Goal: Answer question/provide support

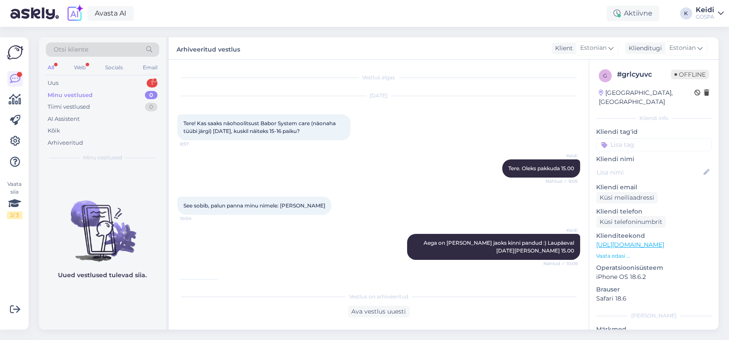
scroll to position [53, 0]
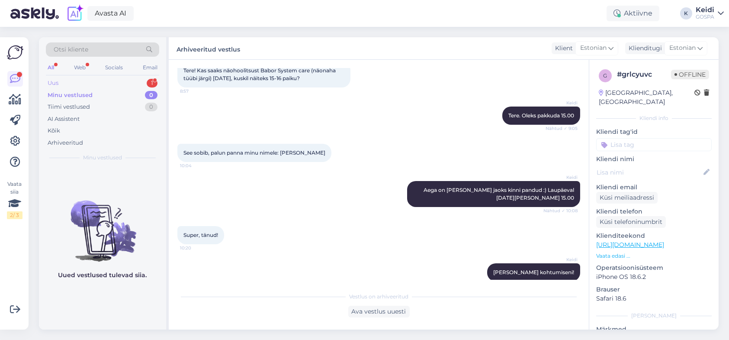
click at [101, 79] on div "Uus 1" at bounding box center [102, 83] width 113 height 12
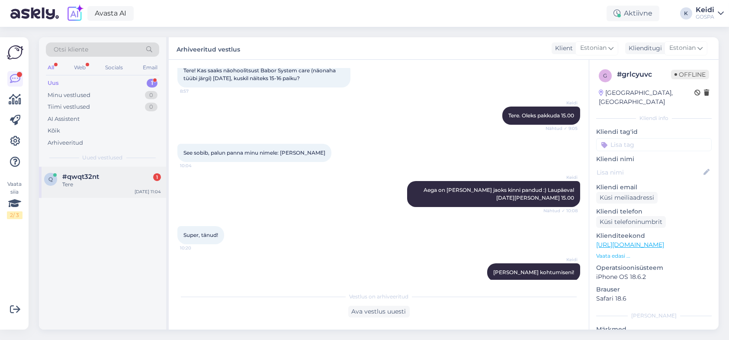
click at [91, 175] on span "#qwqt32nt" at bounding box center [80, 177] width 37 height 8
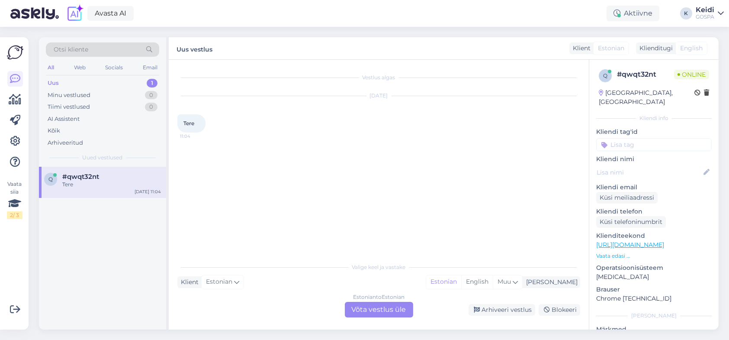
scroll to position [0, 0]
click at [383, 311] on div "Estonian to Estonian Võta vestlus üle" at bounding box center [379, 310] width 68 height 16
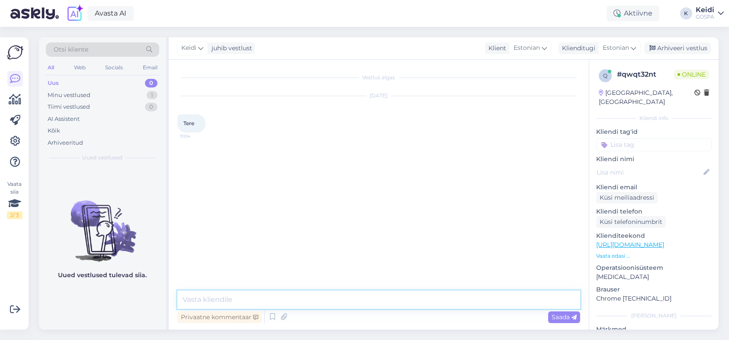
click at [209, 297] on textarea at bounding box center [378, 299] width 403 height 18
type textarea "Tere, kuidas saame aidata?"
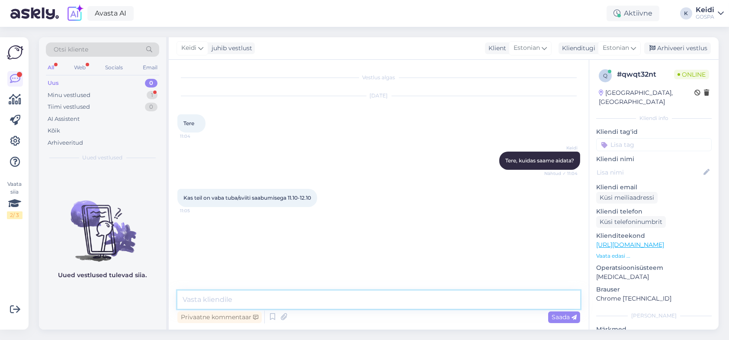
click at [217, 300] on textarea at bounding box center [378, 299] width 403 height 18
click at [287, 298] on textarea at bounding box center [378, 299] width 403 height 18
click at [319, 296] on textarea "Üks sviit on hetkel saadaval, hinnaga 365 eurot/öö" at bounding box center [378, 299] width 403 height 18
click at [323, 300] on textarea "Üks sviit on hetkel saadaval, hinnaga 365 eurot/öö" at bounding box center [378, 299] width 403 height 18
type textarea "Üks sviit on hetkel saadaval, hinnaga 380 eurot/öö"
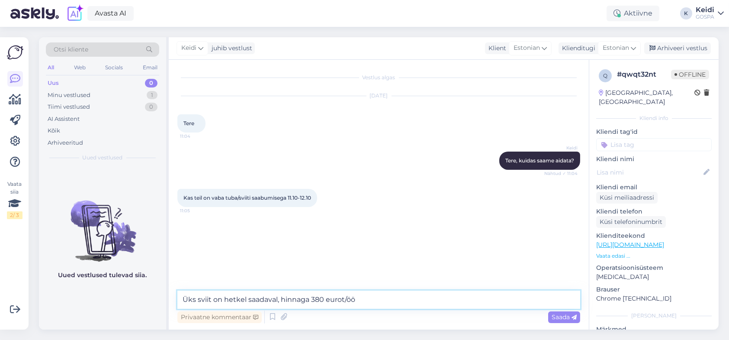
click at [370, 297] on textarea "Üks sviit on hetkel saadaval, hinnaga 380 eurot/öö" at bounding box center [378, 299] width 403 height 18
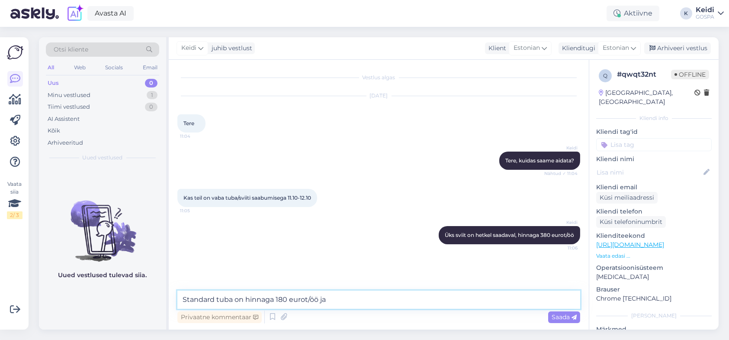
click at [286, 300] on textarea "Standard tuba on hinnaga 180 eurot/öö ja" at bounding box center [378, 299] width 403 height 18
click at [346, 303] on textarea "Standard tuba on hinnaga 185 eurot/öö ja" at bounding box center [378, 299] width 403 height 18
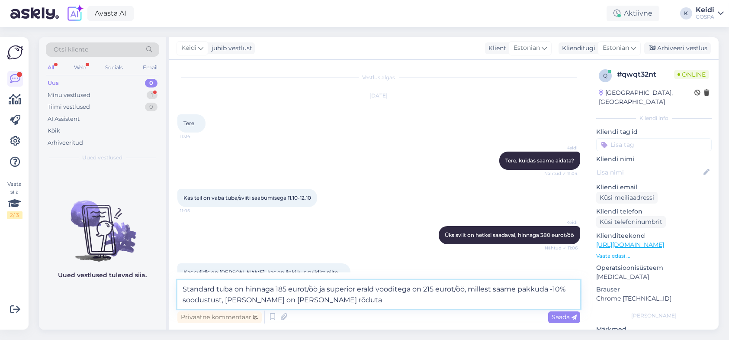
scroll to position [26, 0]
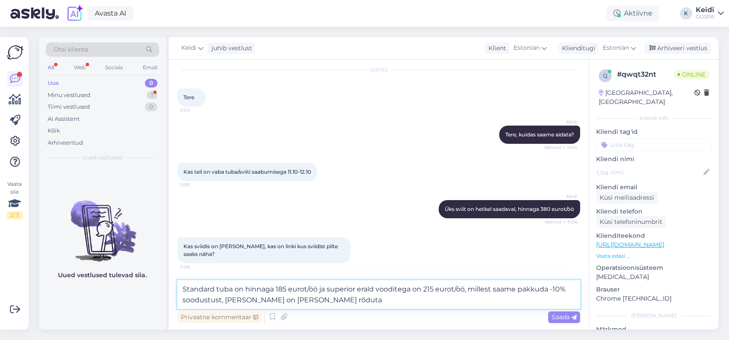
click at [374, 287] on textarea "Standard tuba on hinnaga 185 eurot/öö ja superior erald vooditega on 215 eurot/…" at bounding box center [378, 294] width 403 height 29
click at [345, 301] on textarea "Standard tuba on hinnaga 185 eurot/öö ja superior eraldi vooditega on 215 eurot…" at bounding box center [378, 294] width 403 height 29
type textarea "Standard tuba on hinnaga 185 eurot/öö ja superior eraldi vooditega on 215 eurot…"
click at [554, 313] on span "Saada" at bounding box center [564, 317] width 25 height 8
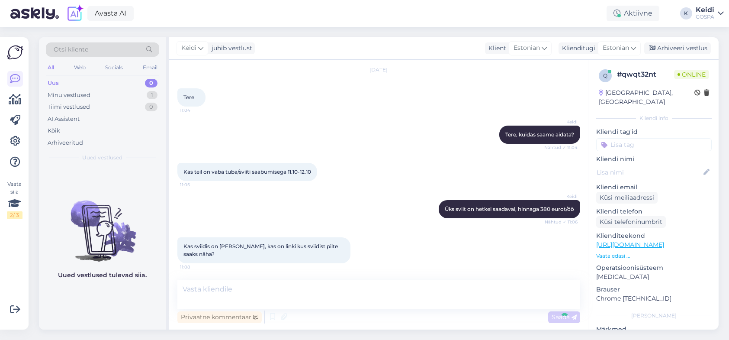
scroll to position [77, 0]
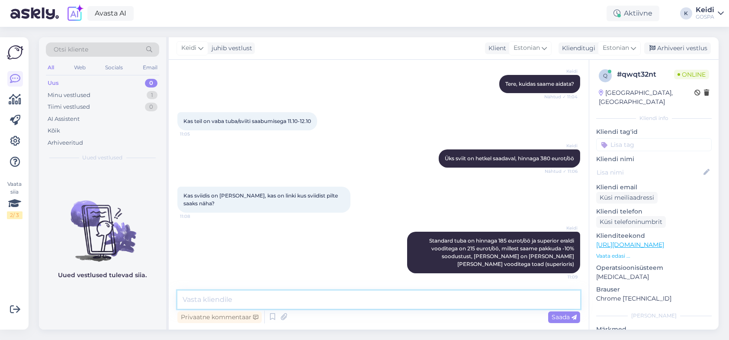
click at [279, 303] on textarea at bounding box center [378, 299] width 403 height 18
type textarea "Sviidis [PERSON_NAME] kahjuks enam ei ole. Meie kodulehel on mõned pildid"
click at [561, 313] on span "Saada" at bounding box center [564, 317] width 25 height 8
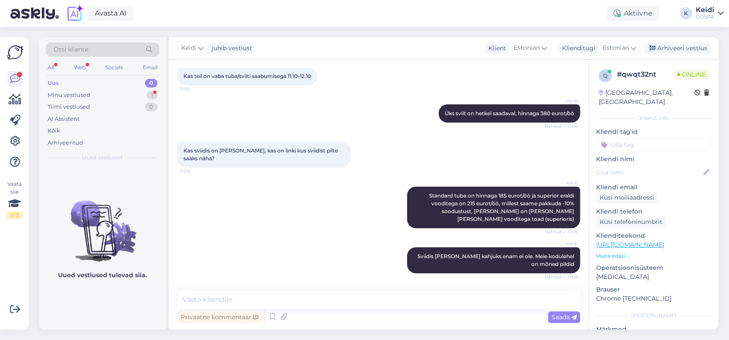
scroll to position [159, 0]
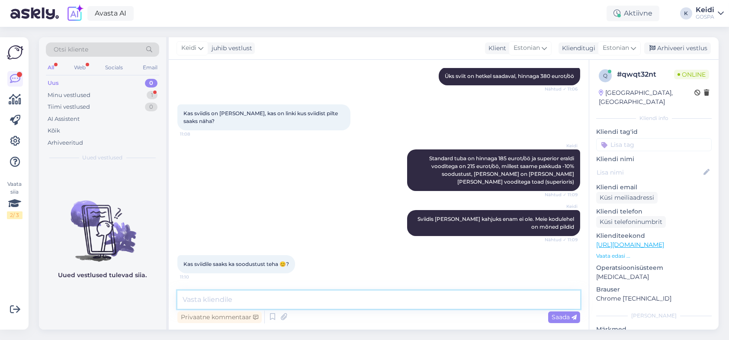
click at [238, 300] on textarea at bounding box center [378, 299] width 403 height 18
paste textarea "[URL][DOMAIN_NAME]"
type textarea "[URL][DOMAIN_NAME]"
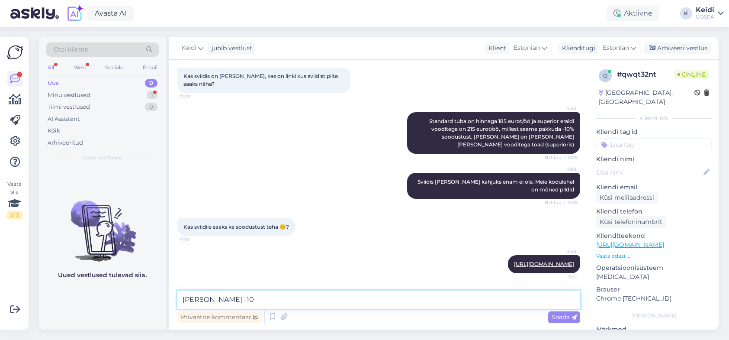
type textarea "[PERSON_NAME] -10%"
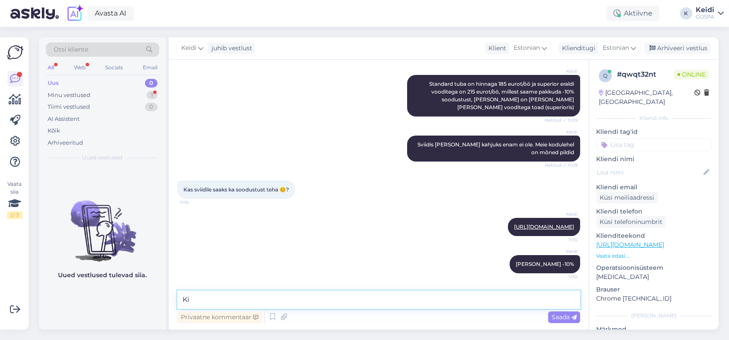
type textarea "K"
click at [87, 93] on div "Minu vestlused" at bounding box center [69, 95] width 43 height 9
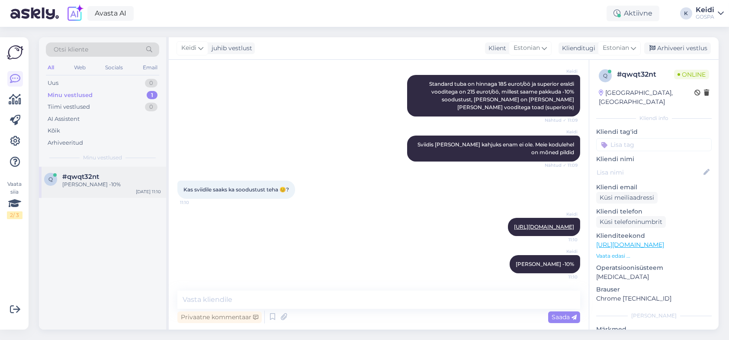
click at [81, 179] on span "#qwqt32nt" at bounding box center [80, 177] width 37 height 8
click at [106, 93] on div "Minu vestlused 1" at bounding box center [102, 95] width 113 height 12
click at [109, 82] on div "Uus 0" at bounding box center [102, 83] width 113 height 12
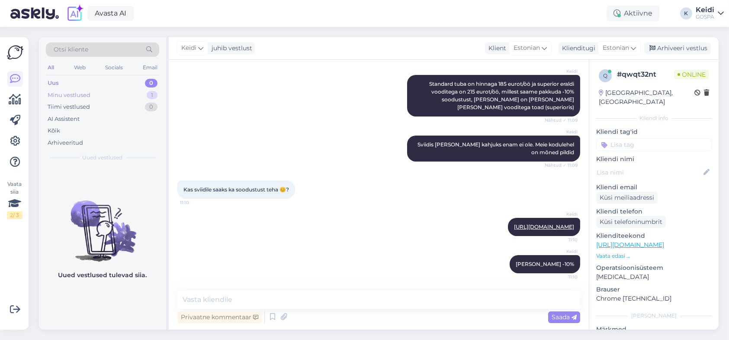
click at [108, 96] on div "Minu vestlused 1" at bounding box center [102, 95] width 113 height 12
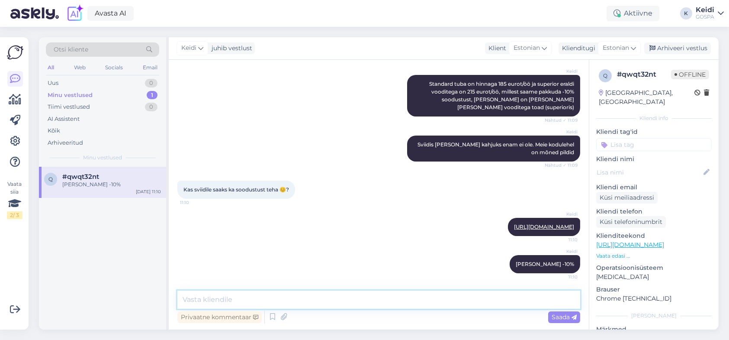
click at [244, 293] on textarea at bounding box center [378, 299] width 403 height 18
type textarea "342 eurot [PERSON_NAME] täiskasvanule [PERSON_NAME] on ka lapsi, siis kaks alla…"
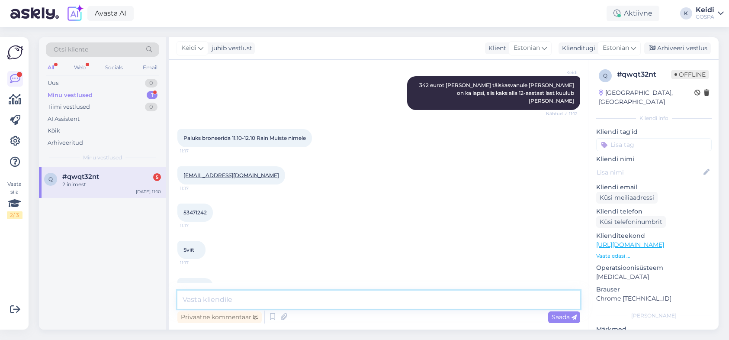
scroll to position [464, 0]
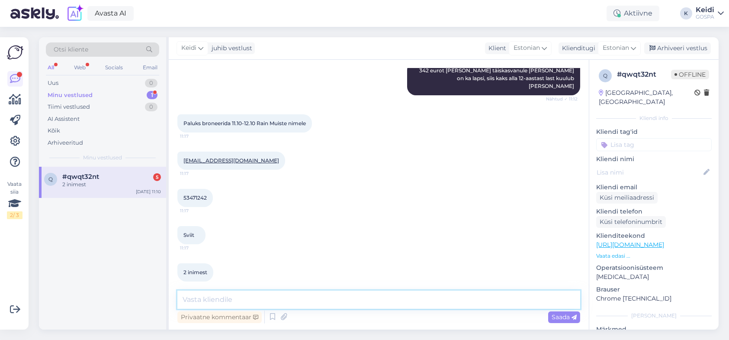
click at [232, 301] on textarea at bounding box center [378, 299] width 403 height 18
type textarea "Selge, Breneerime ja saadame kinnitus e-mailile :) Maksta saate saabudes"
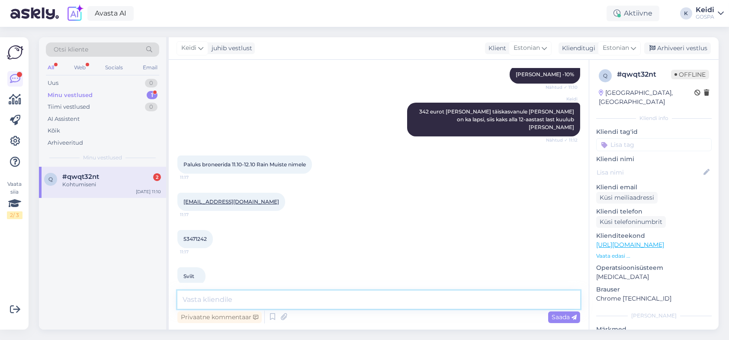
scroll to position [584, 0]
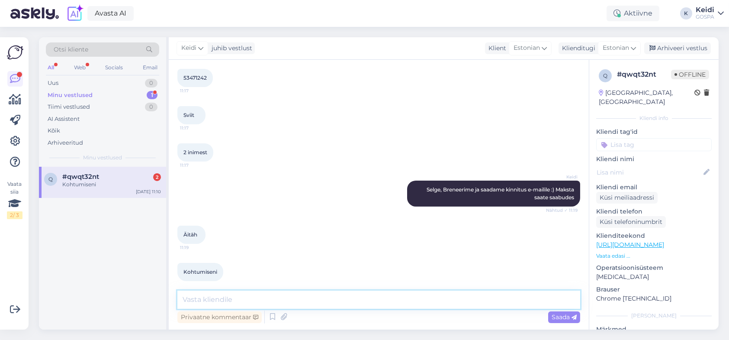
click at [254, 297] on textarea at bounding box center [378, 299] width 403 height 18
type textarea "Kohtumiseni :)"
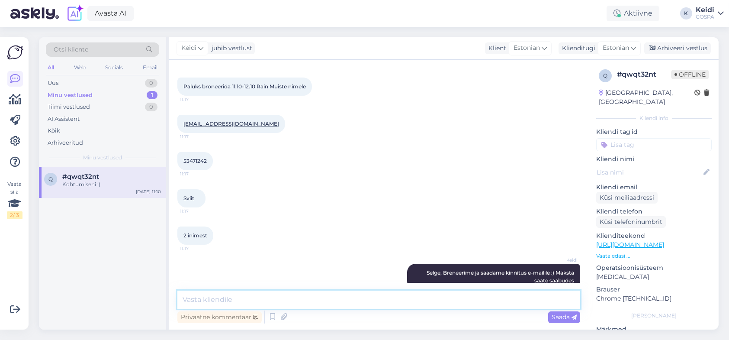
scroll to position [491, 0]
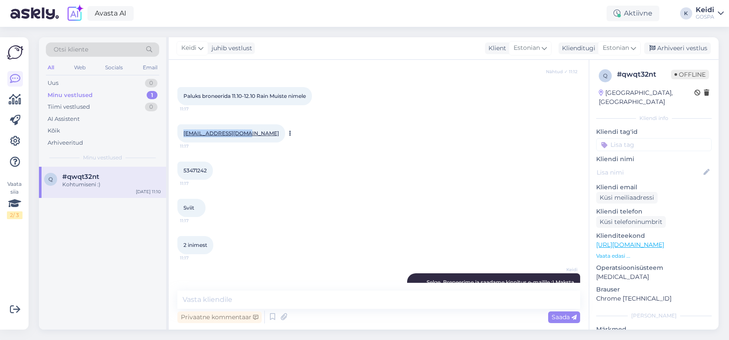
drag, startPoint x: 249, startPoint y: 124, endPoint x: 182, endPoint y: 126, distance: 67.5
click at [182, 126] on div "[EMAIL_ADDRESS][DOMAIN_NAME] 11:17" at bounding box center [231, 133] width 108 height 18
copy link "[EMAIL_ADDRESS][DOMAIN_NAME]"
drag, startPoint x: 210, startPoint y: 160, endPoint x: 181, endPoint y: 160, distance: 29.0
click at [181, 161] on div "53471242 11:17" at bounding box center [194, 170] width 35 height 18
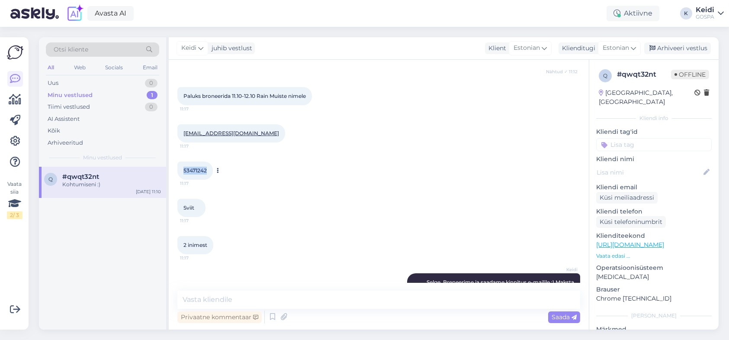
copy span "53471242"
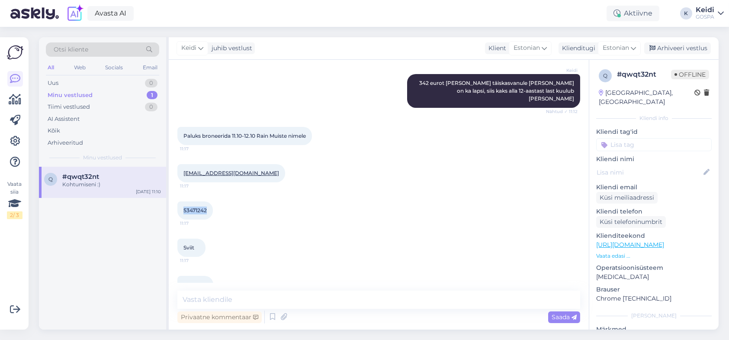
scroll to position [448, 0]
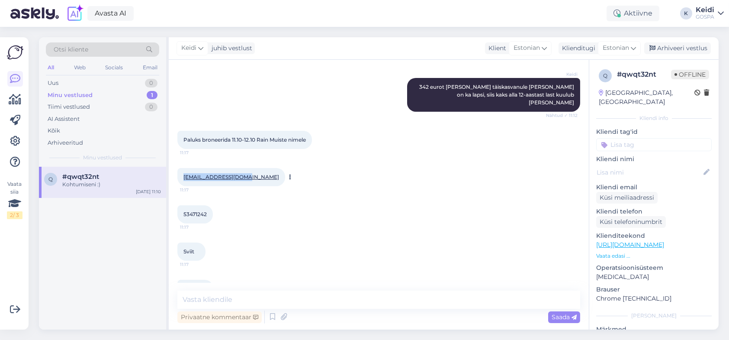
drag, startPoint x: 237, startPoint y: 171, endPoint x: 182, endPoint y: 170, distance: 55.0
click at [182, 170] on div "[EMAIL_ADDRESS][DOMAIN_NAME] 11:17" at bounding box center [231, 177] width 108 height 18
copy link "[EMAIL_ADDRESS][DOMAIN_NAME]"
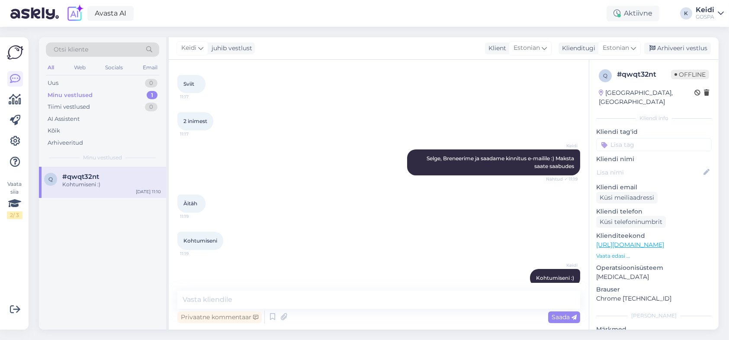
scroll to position [621, 0]
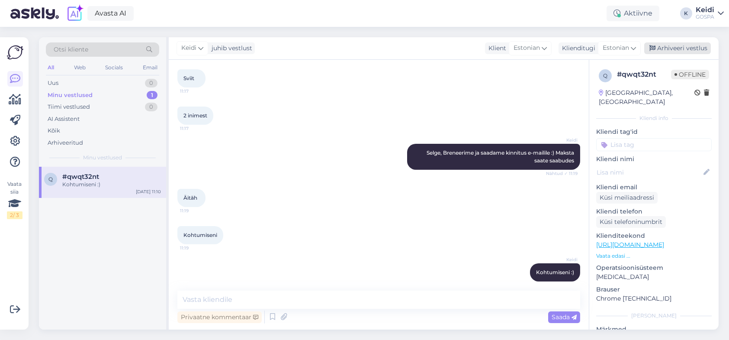
click at [680, 47] on div "Arhiveeri vestlus" at bounding box center [678, 48] width 67 height 12
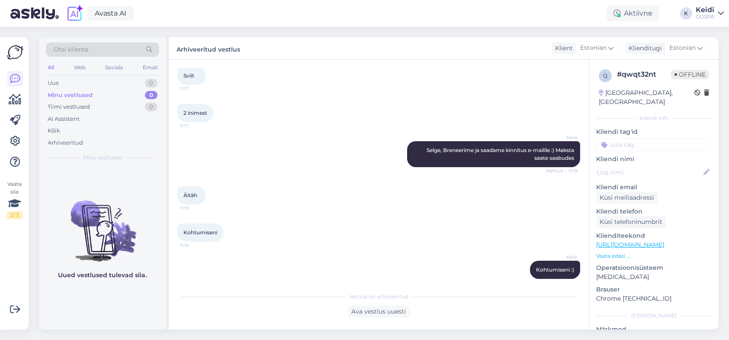
scroll to position [624, 0]
